Goal: Navigation & Orientation: Find specific page/section

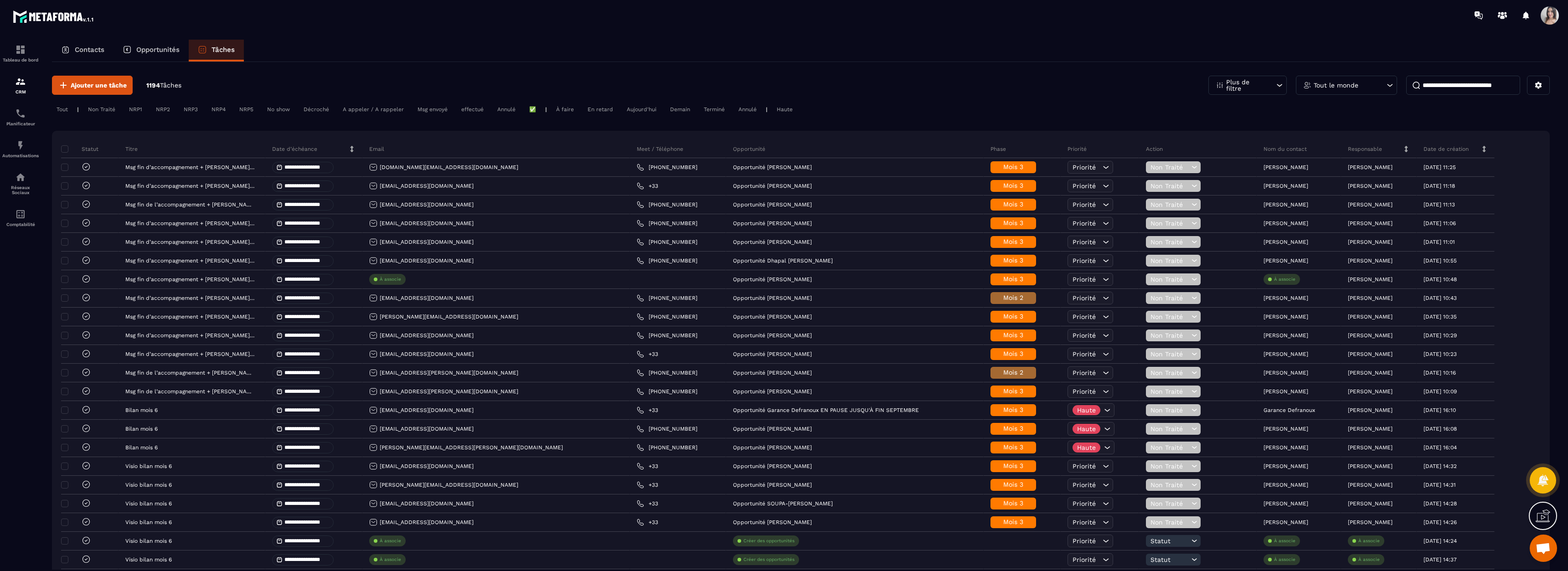
click at [106, 54] on div "Contacts" at bounding box center [82, 51] width 61 height 22
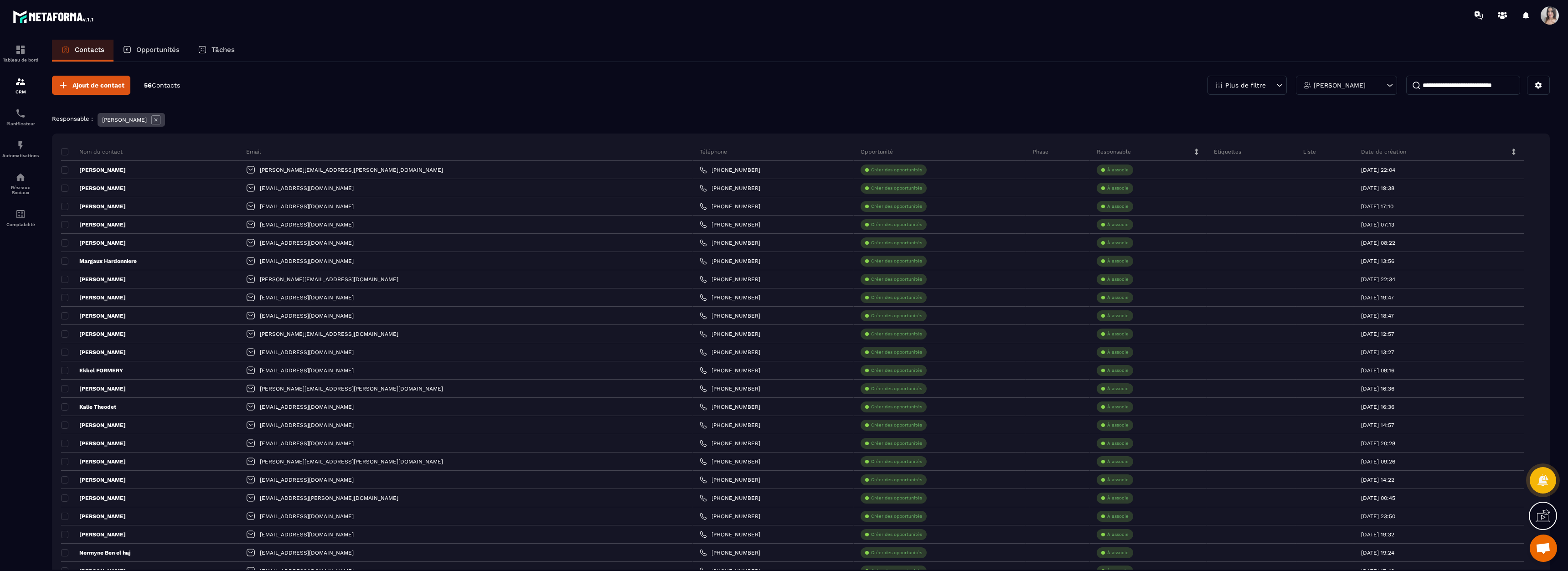
click at [145, 51] on p "Opportunités" at bounding box center [158, 49] width 43 height 8
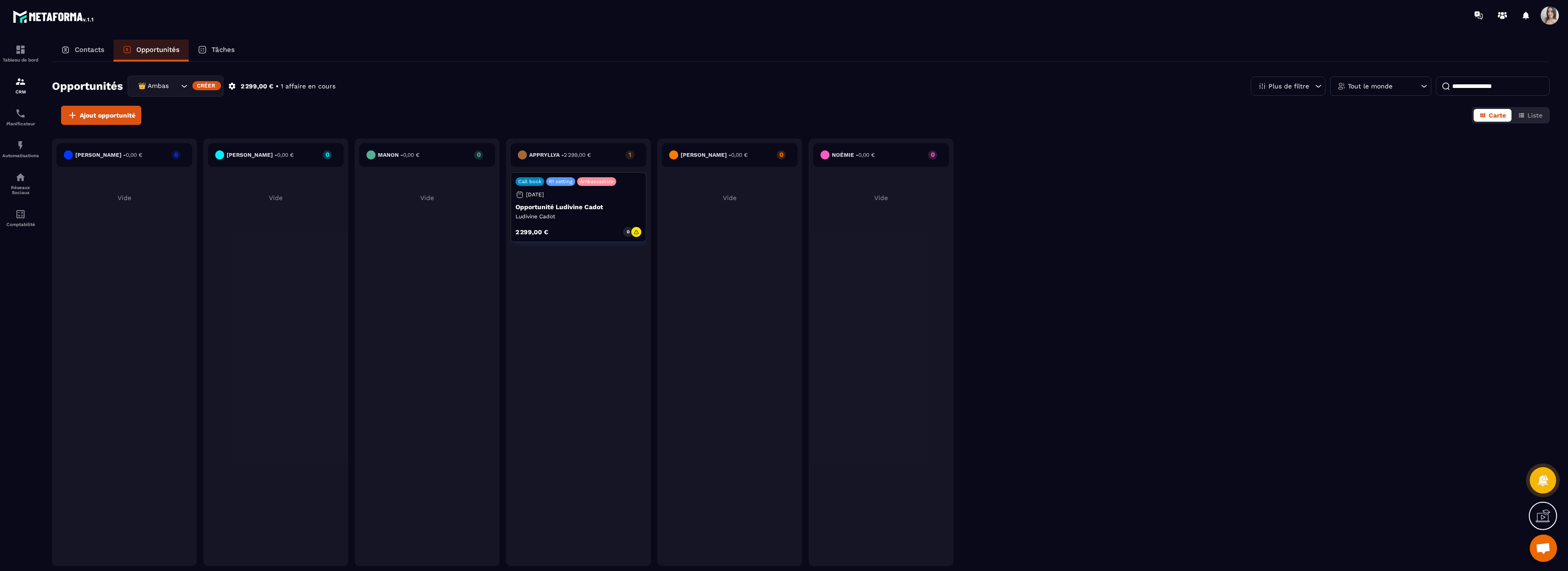
click at [226, 44] on div "Tâches" at bounding box center [216, 51] width 55 height 22
